Goal: Task Accomplishment & Management: Use online tool/utility

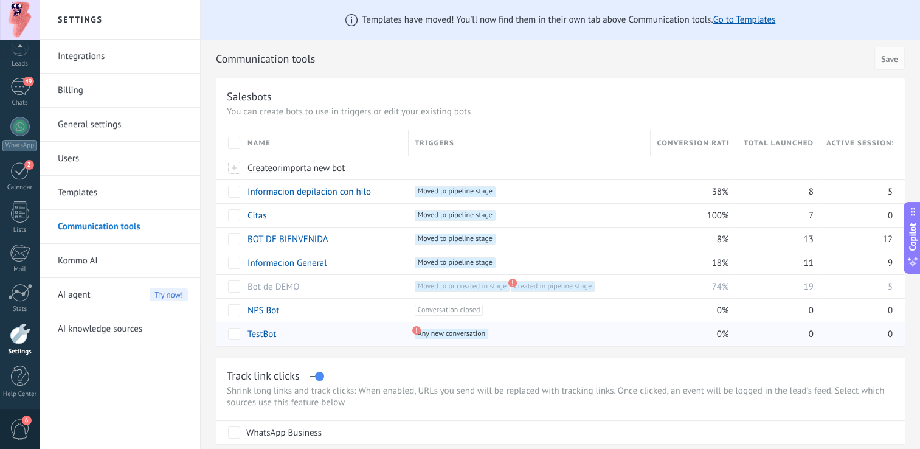
click at [433, 335] on span "Any new conversation +0" at bounding box center [452, 334] width 74 height 11
click at [277, 332] on div "TestBot" at bounding box center [322, 333] width 161 height 23
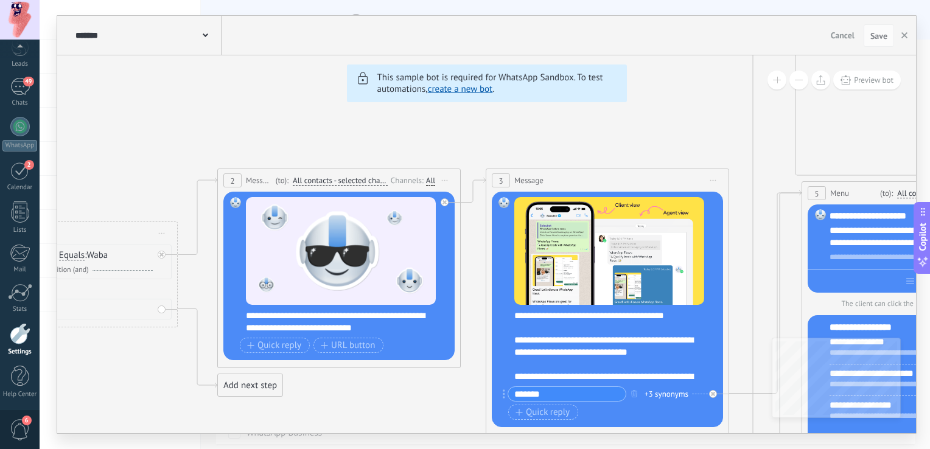
drag, startPoint x: 362, startPoint y: 393, endPoint x: 370, endPoint y: 392, distance: 7.9
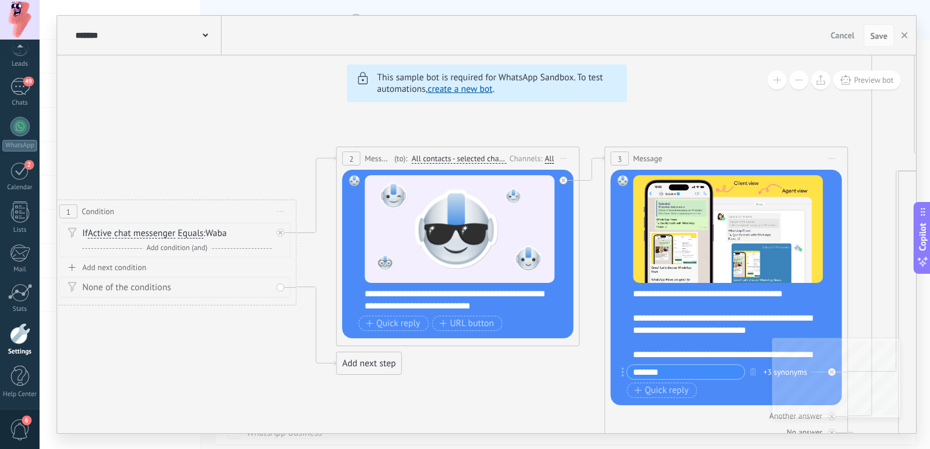
drag, startPoint x: 426, startPoint y: 395, endPoint x: 513, endPoint y: 370, distance: 91.1
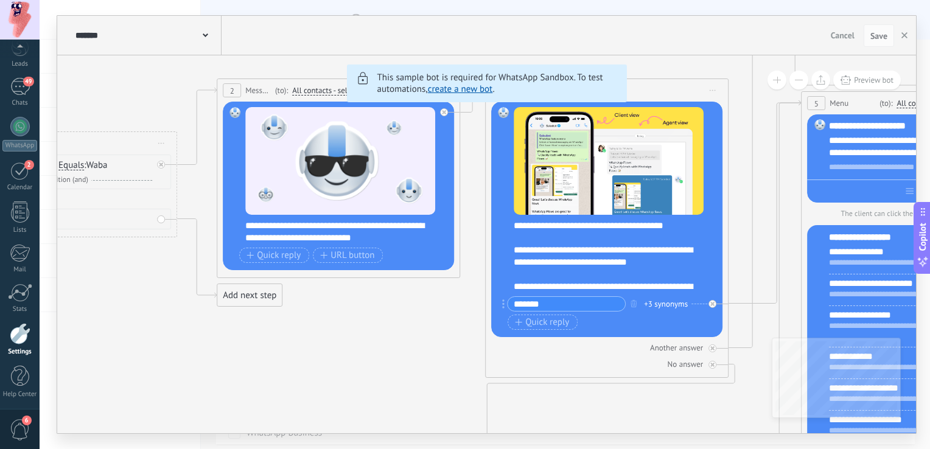
drag, startPoint x: 523, startPoint y: 380, endPoint x: 397, endPoint y: 309, distance: 144.4
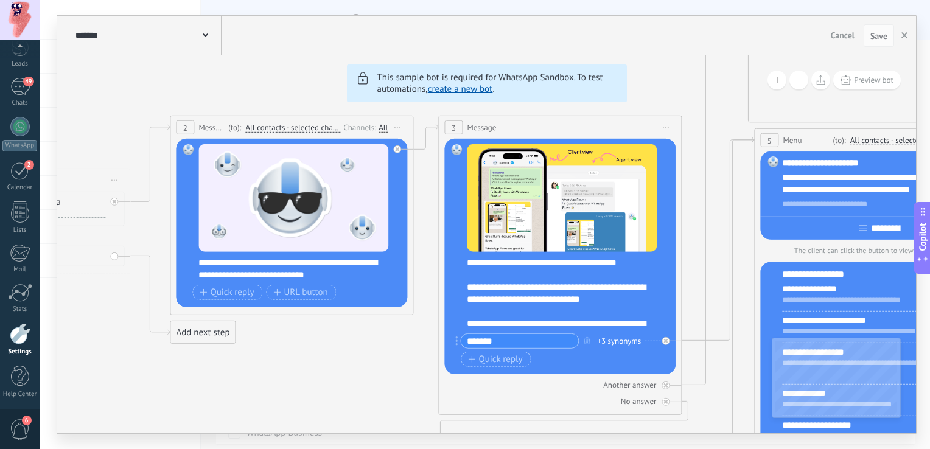
drag, startPoint x: 414, startPoint y: 327, endPoint x: 377, endPoint y: 357, distance: 47.7
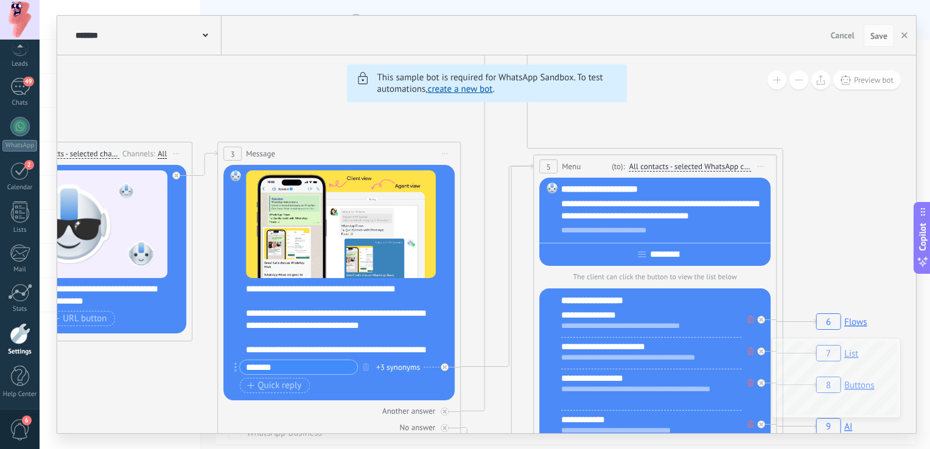
drag, startPoint x: 687, startPoint y: 284, endPoint x: 467, endPoint y: 310, distance: 222.4
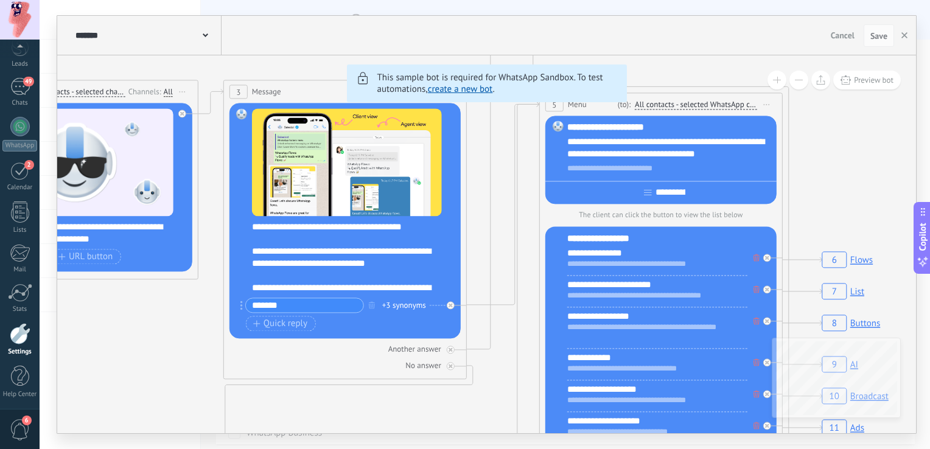
drag, startPoint x: 852, startPoint y: 201, endPoint x: 859, endPoint y: 136, distance: 66.1
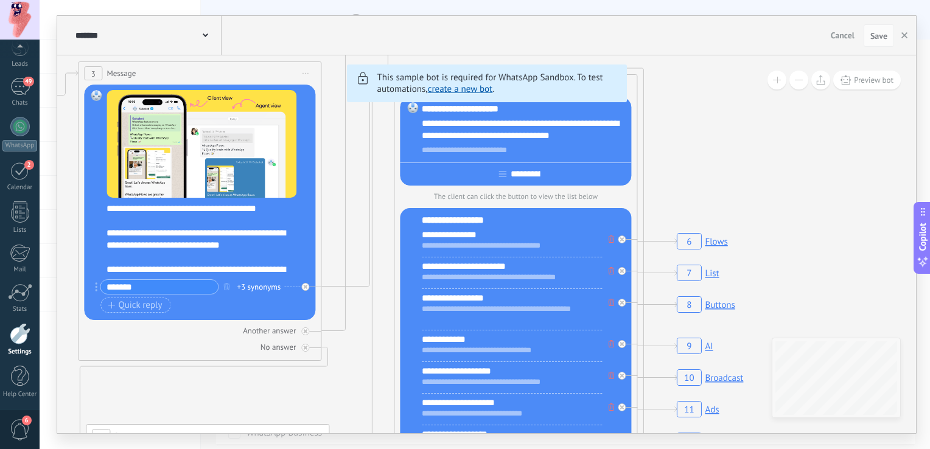
drag, startPoint x: 862, startPoint y: 179, endPoint x: 701, endPoint y: 155, distance: 162.4
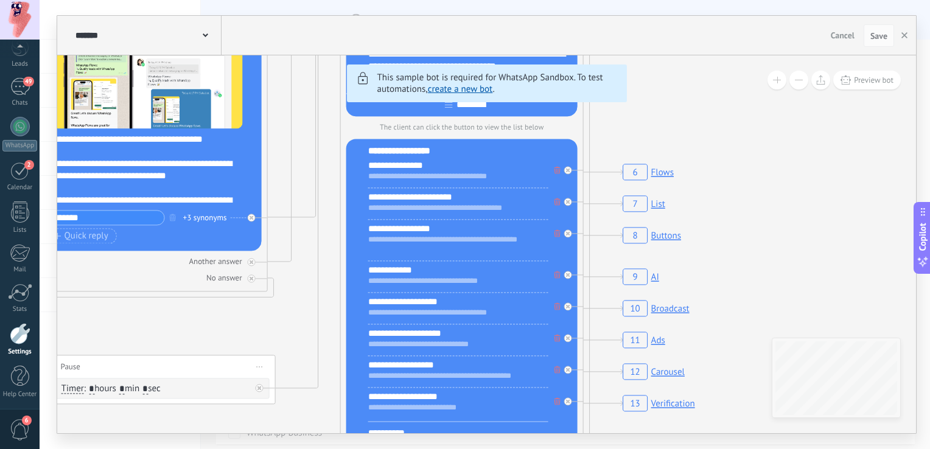
drag, startPoint x: 781, startPoint y: 236, endPoint x: 740, endPoint y: 175, distance: 73.2
drag, startPoint x: 757, startPoint y: 244, endPoint x: 718, endPoint y: 216, distance: 48.0
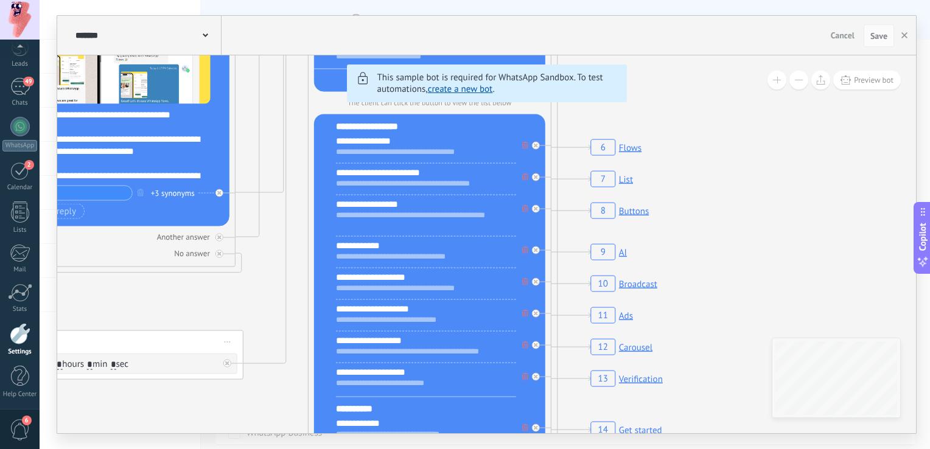
click at [636, 147] on rect at bounding box center [616, 147] width 58 height 23
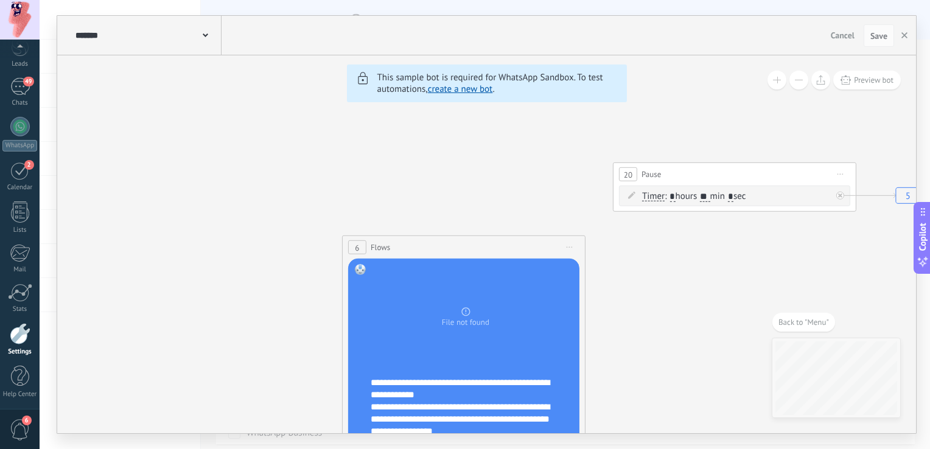
drag, startPoint x: 694, startPoint y: 269, endPoint x: 644, endPoint y: 232, distance: 62.3
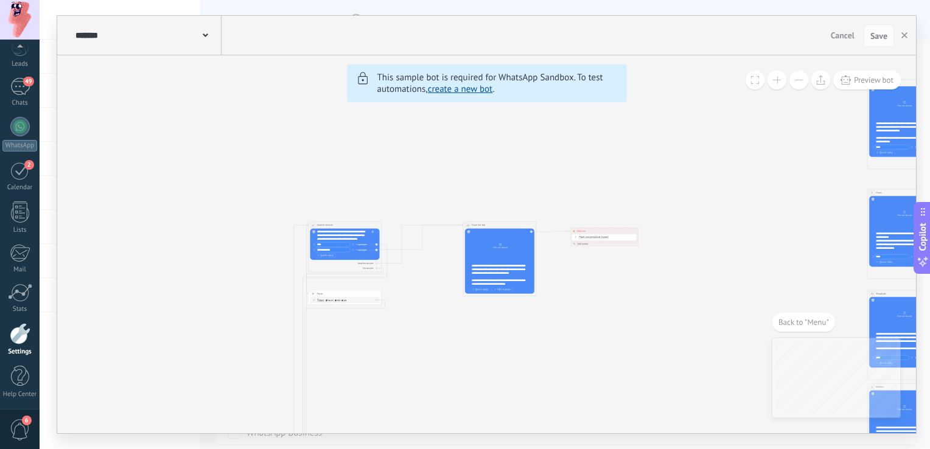
drag, startPoint x: 340, startPoint y: 349, endPoint x: 594, endPoint y: 308, distance: 257.0
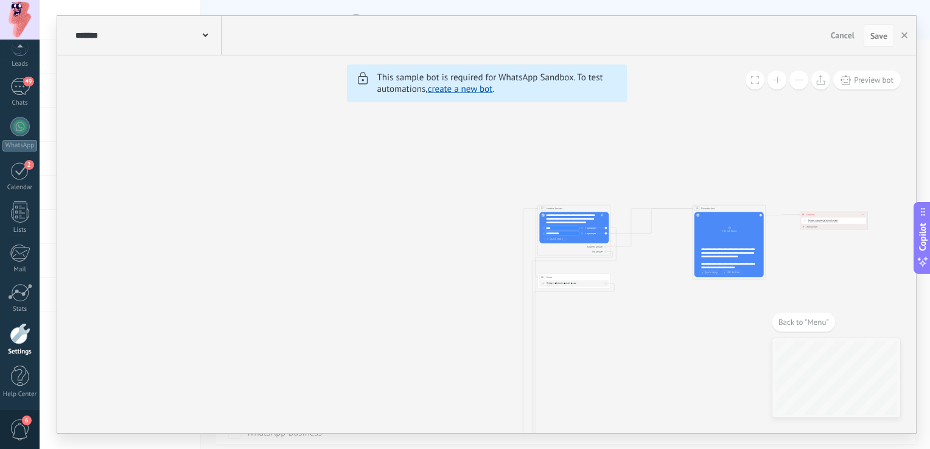
drag, startPoint x: 394, startPoint y: 347, endPoint x: 672, endPoint y: 325, distance: 279.5
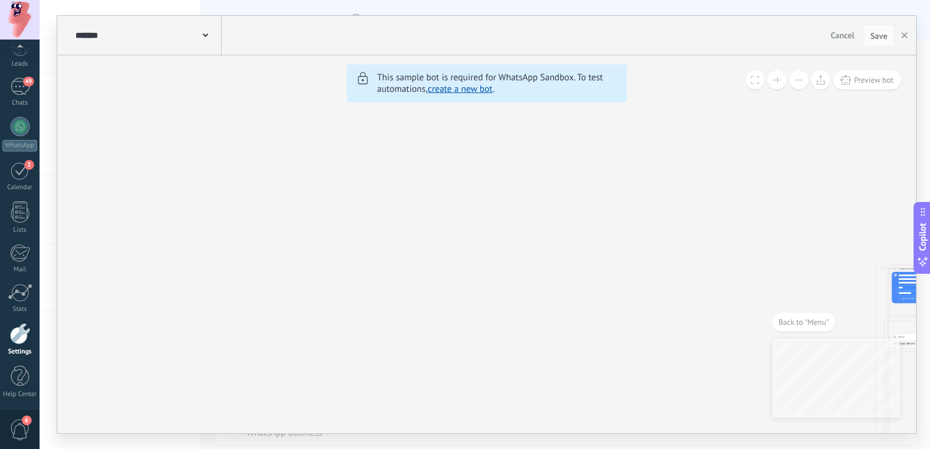
drag, startPoint x: 301, startPoint y: 234, endPoint x: 705, endPoint y: 303, distance: 409.8
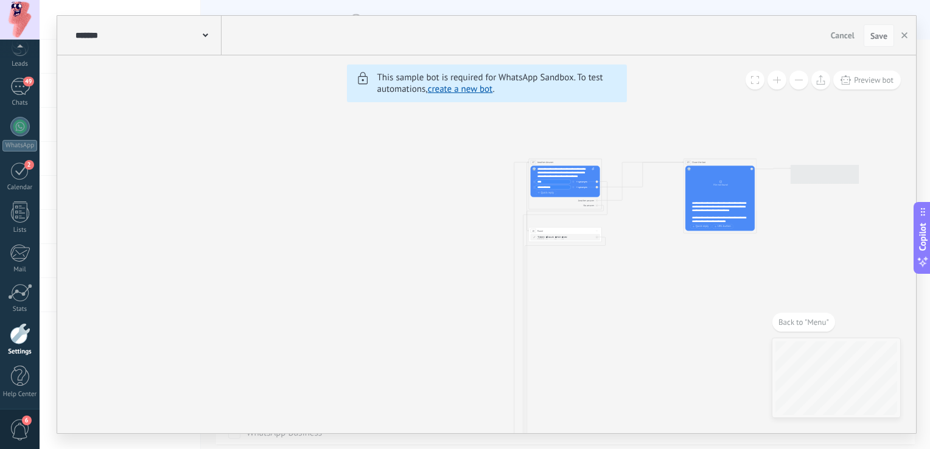
drag, startPoint x: 644, startPoint y: 266, endPoint x: 459, endPoint y: 237, distance: 187.1
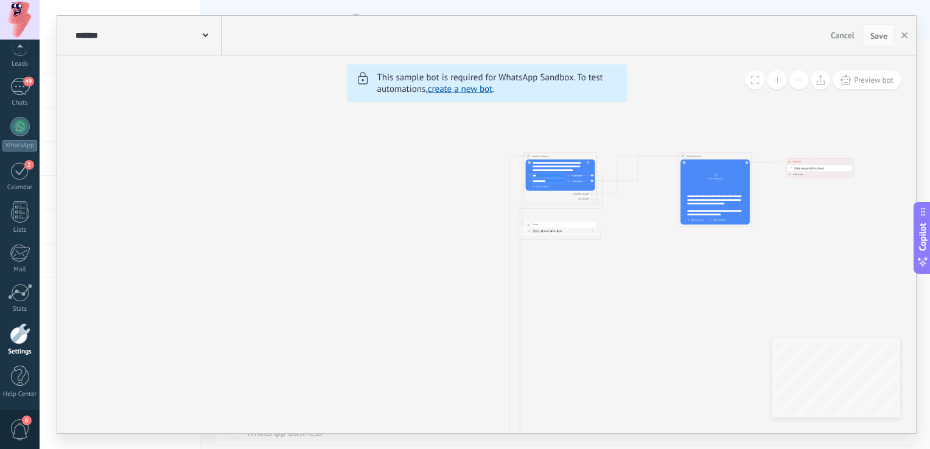
click at [145, 27] on div "******* TestBot" at bounding box center [146, 35] width 149 height 39
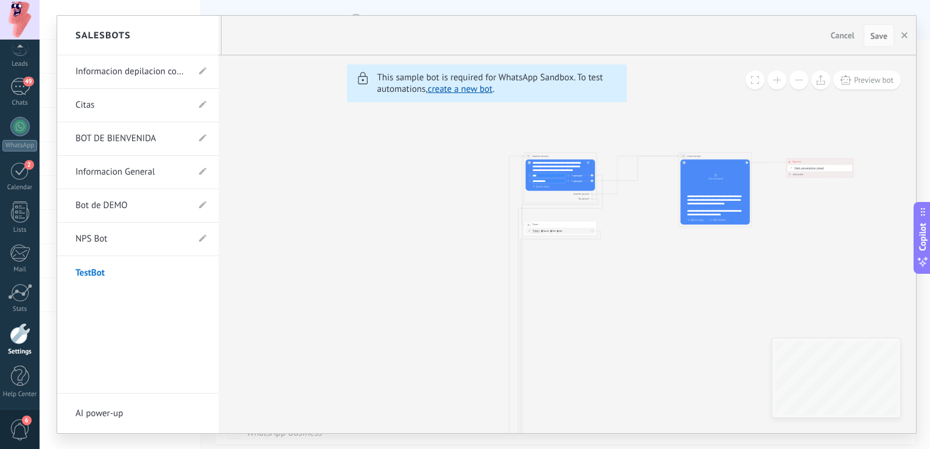
click at [139, 138] on link "BOT DE BIENVENIDA" at bounding box center [131, 139] width 113 height 34
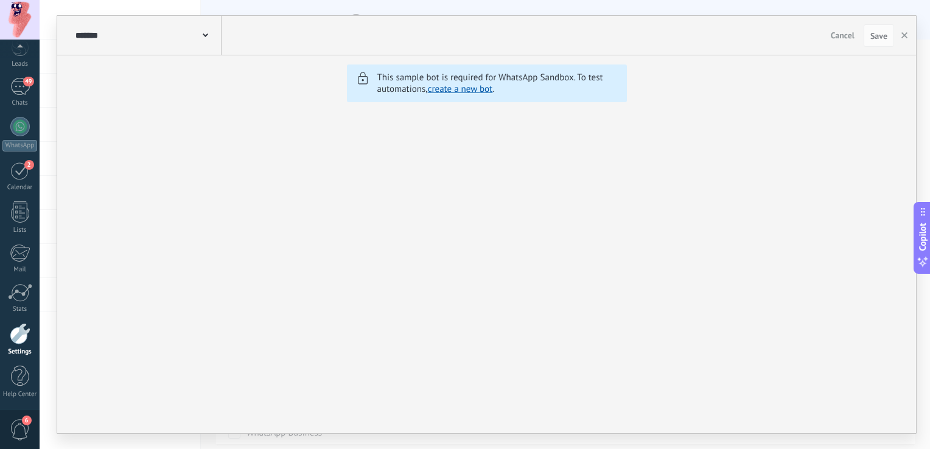
type input "**********"
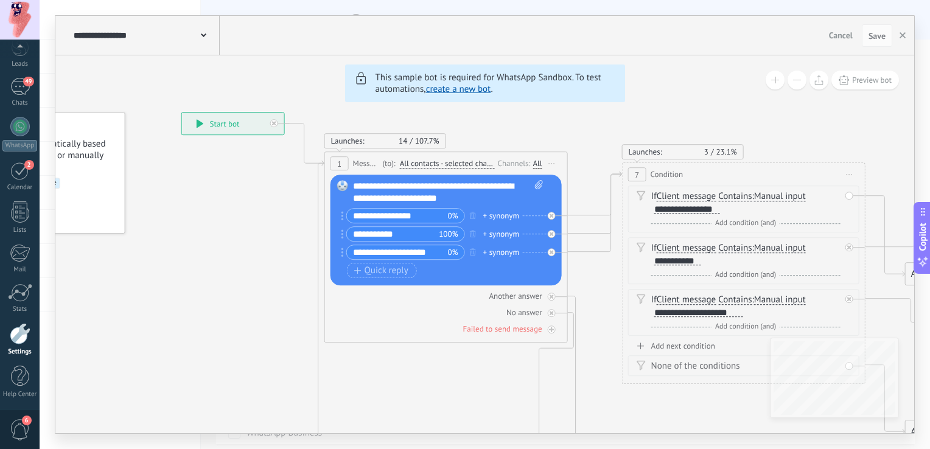
drag, startPoint x: 394, startPoint y: 257, endPoint x: 262, endPoint y: 223, distance: 136.9
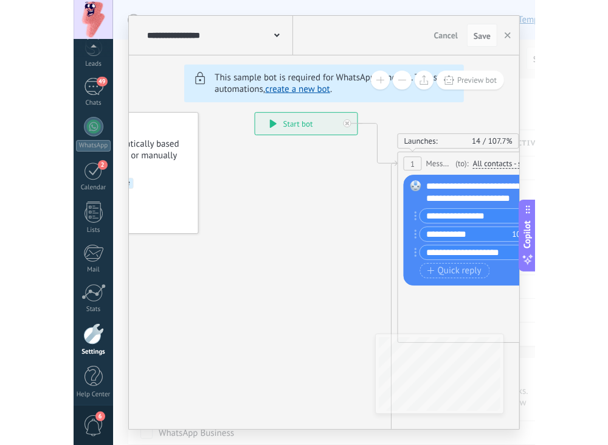
scroll to position [61, 0]
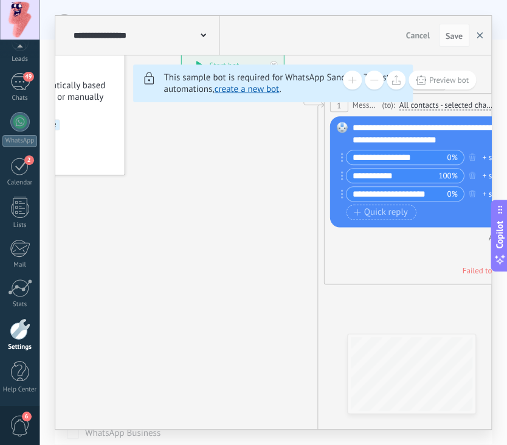
click at [482, 34] on icon "button" at bounding box center [480, 35] width 6 height 6
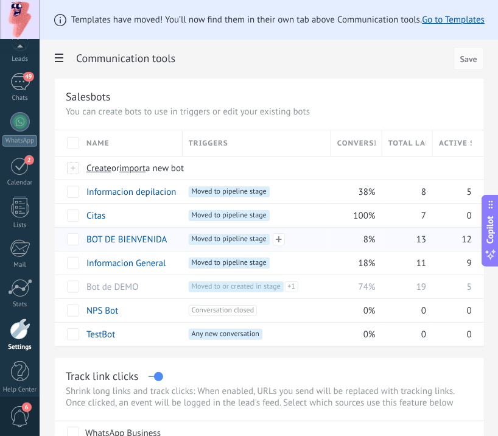
click at [207, 234] on span "Moved to pipeline stage +0" at bounding box center [229, 239] width 81 height 11
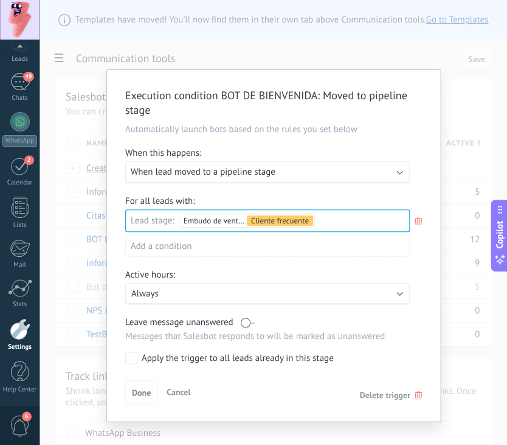
click at [0, 0] on div "Incoming leads En busca de informacion Quiere agendar Tiene cita Chat personal …" at bounding box center [0, 0] width 0 height 0
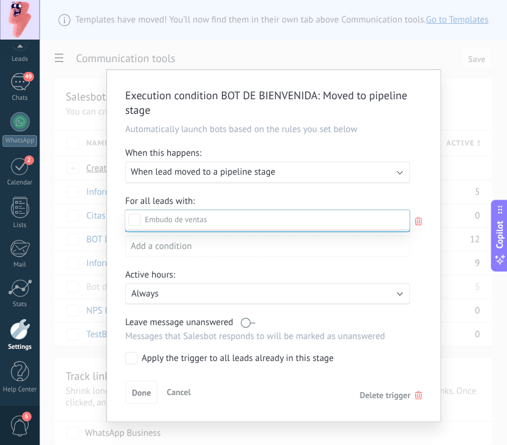
click at [0, 0] on div "CLIENTE CON BOT" at bounding box center [0, 0] width 0 height 0
click at [464, 111] on div at bounding box center [274, 222] width 468 height 445
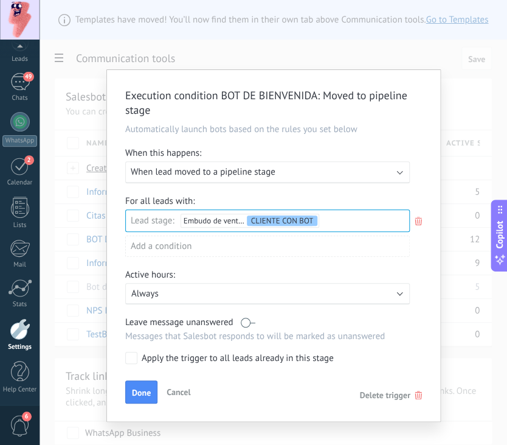
click at [367, 52] on div "Execution condition BOT DE BIENVENIDA : Moved to pipeline stage Automatically l…" at bounding box center [274, 222] width 468 height 445
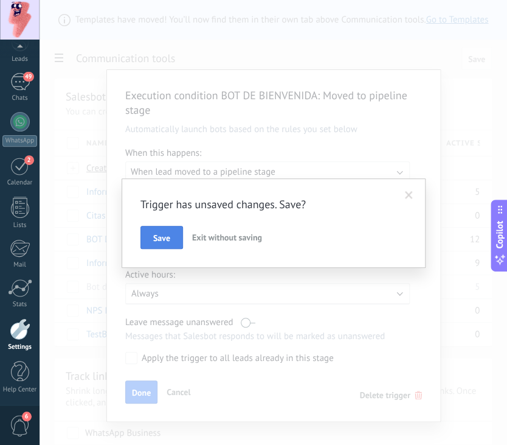
click at [170, 228] on button "Save" at bounding box center [162, 237] width 43 height 23
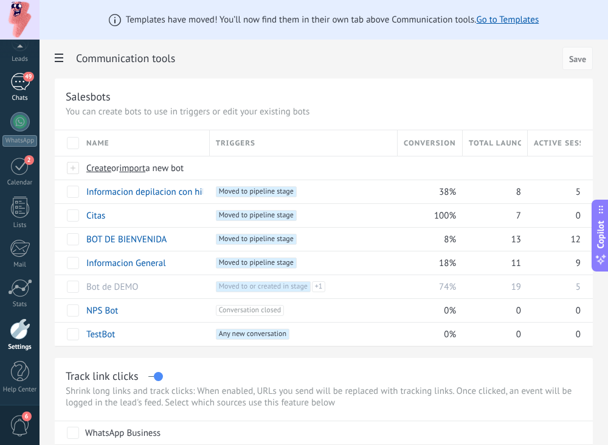
click at [16, 92] on link "49 Chats" at bounding box center [20, 87] width 40 height 29
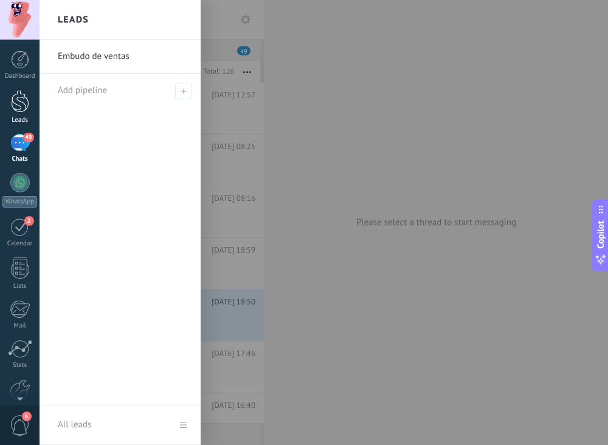
click at [18, 102] on div at bounding box center [20, 101] width 18 height 23
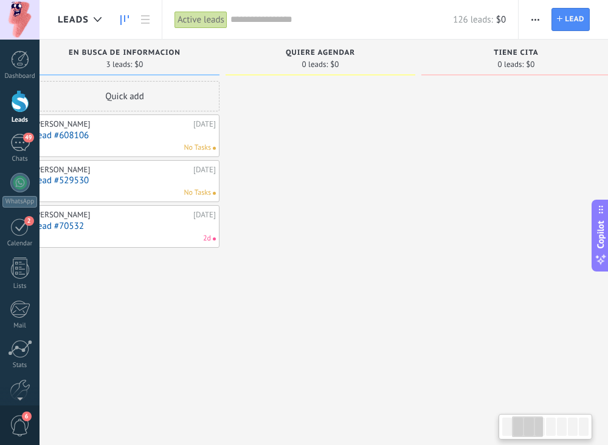
drag, startPoint x: 532, startPoint y: 238, endPoint x: 248, endPoint y: 198, distance: 286.4
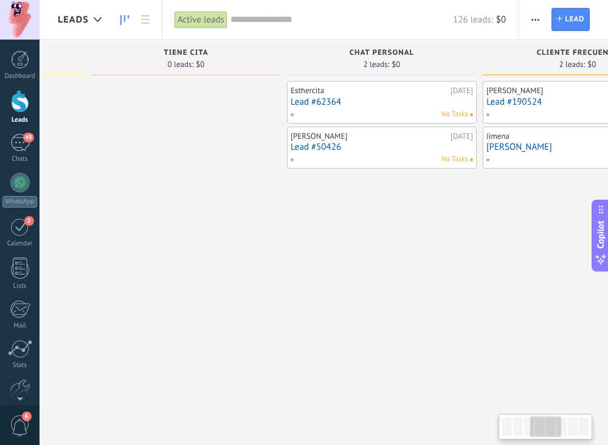
drag, startPoint x: 510, startPoint y: 220, endPoint x: 230, endPoint y: 218, distance: 279.9
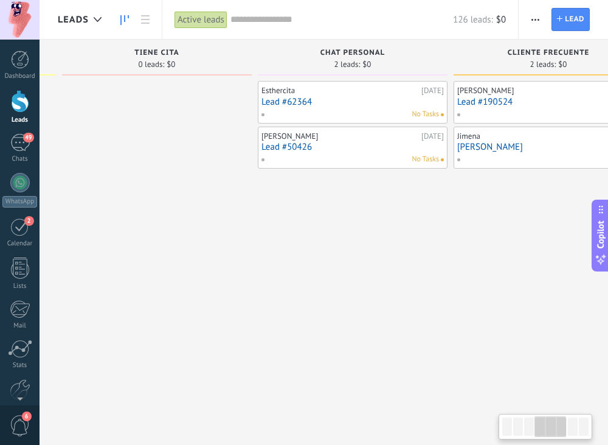
scroll to position [0, 621]
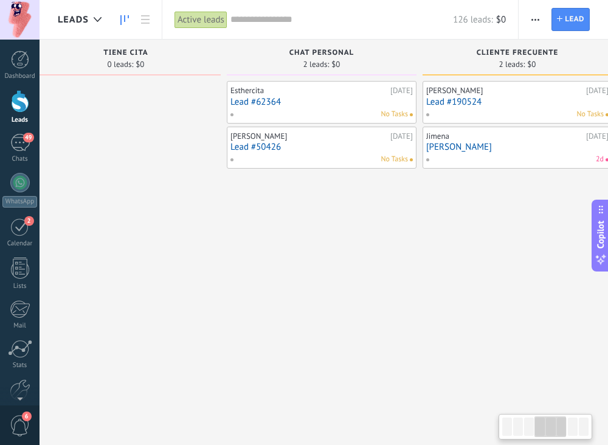
drag, startPoint x: 470, startPoint y: 220, endPoint x: 414, endPoint y: 232, distance: 57.3
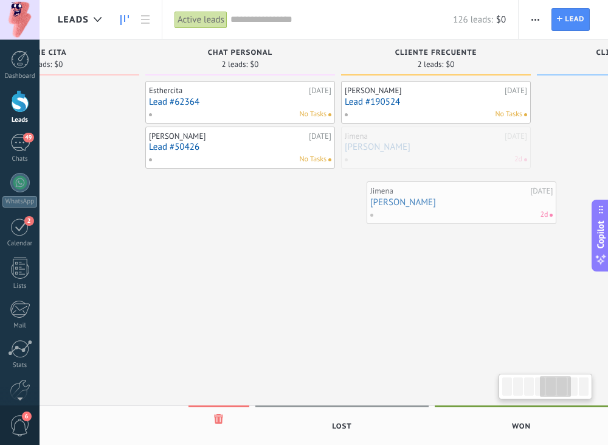
scroll to position [0, 720]
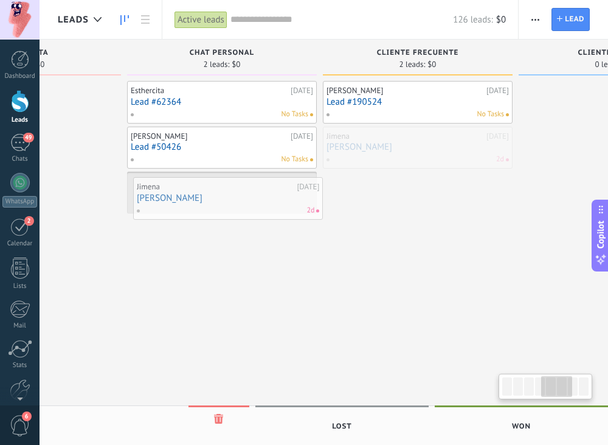
drag, startPoint x: 479, startPoint y: 151, endPoint x: 178, endPoint y: 192, distance: 303.4
